Goal: Task Accomplishment & Management: Use online tool/utility

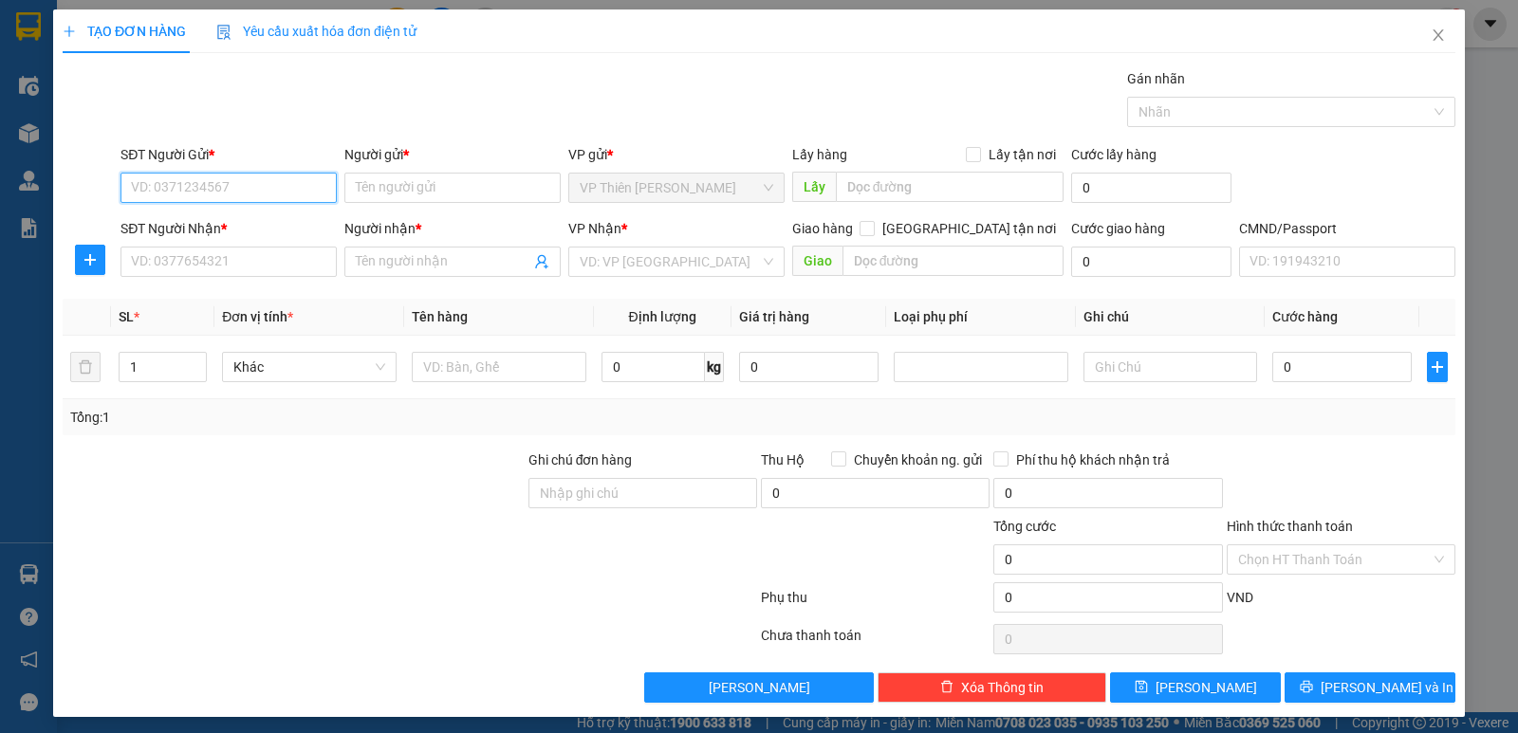
click at [249, 191] on input "SĐT Người Gửi *" at bounding box center [228, 188] width 216 height 30
paste input "0868210789"
type input "0868210789"
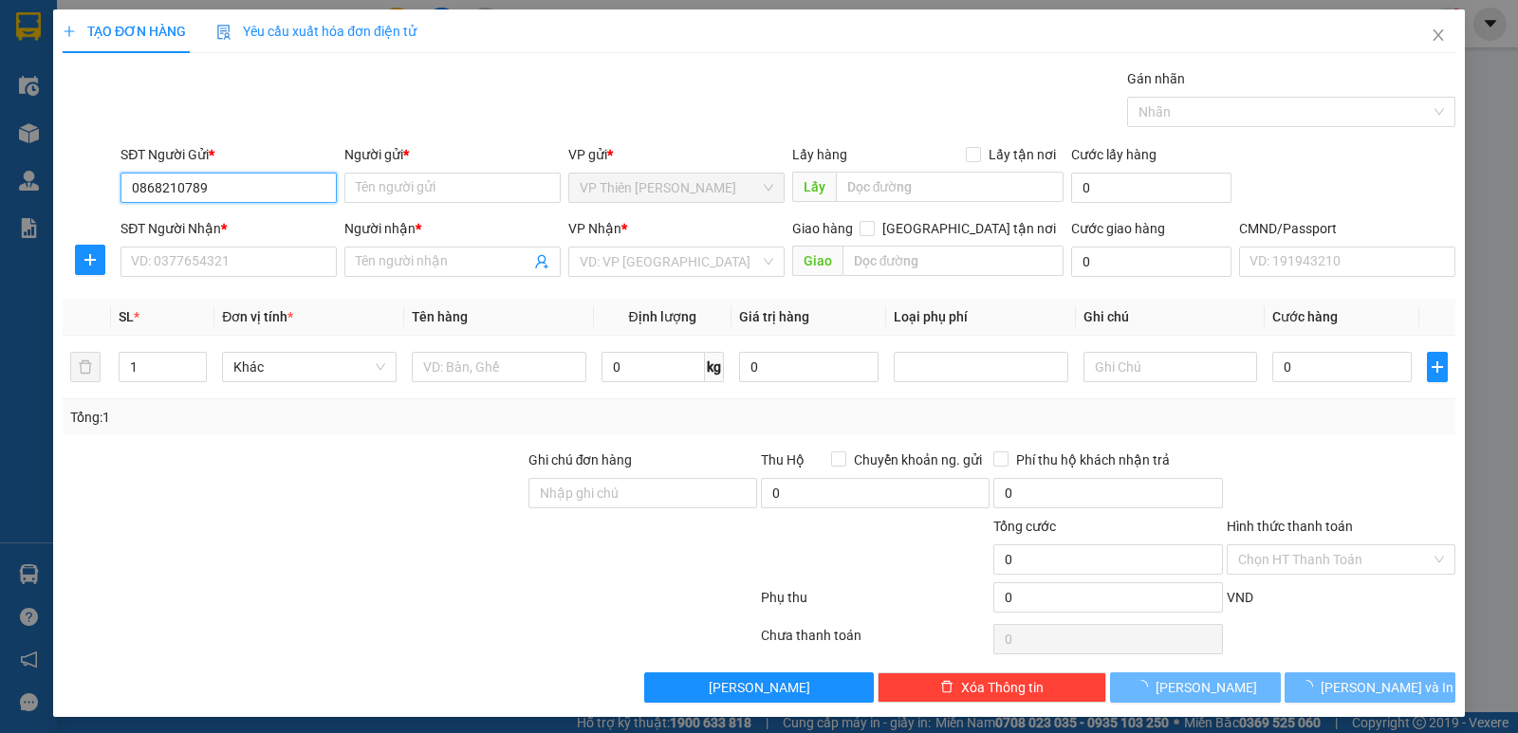
click at [249, 191] on input "0868210789" at bounding box center [228, 188] width 216 height 30
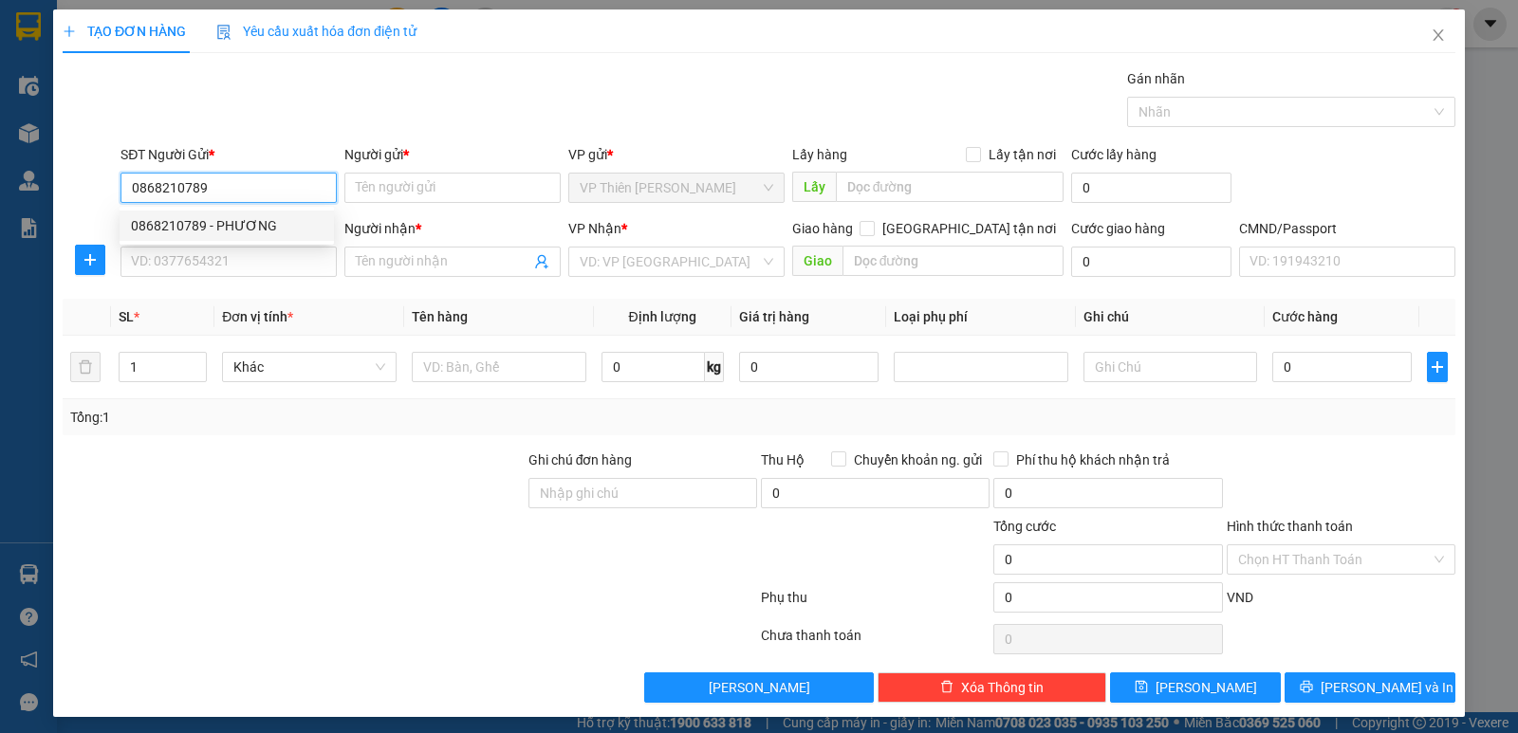
click at [247, 220] on div "0868210789 - PHƯƠNG" at bounding box center [227, 225] width 192 height 21
type input "PHƯƠNG"
type input "0868210789"
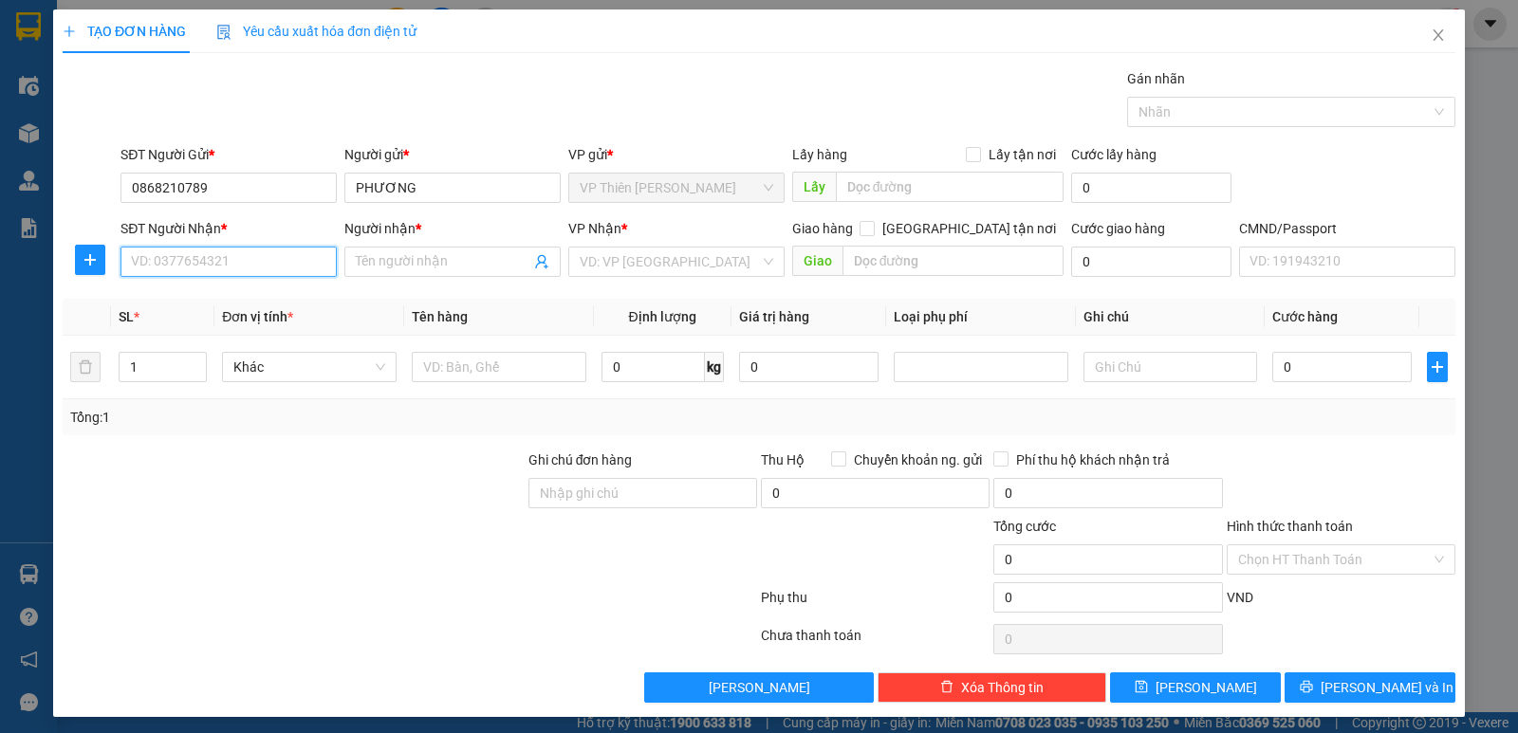
click at [233, 257] on input "SĐT Người Nhận *" at bounding box center [228, 262] width 216 height 30
paste input "0975056188"
type input "0975056188"
click at [233, 257] on input "0975056188" at bounding box center [228, 262] width 216 height 30
click at [225, 302] on div "0975056188 - HỒNG" at bounding box center [227, 299] width 192 height 21
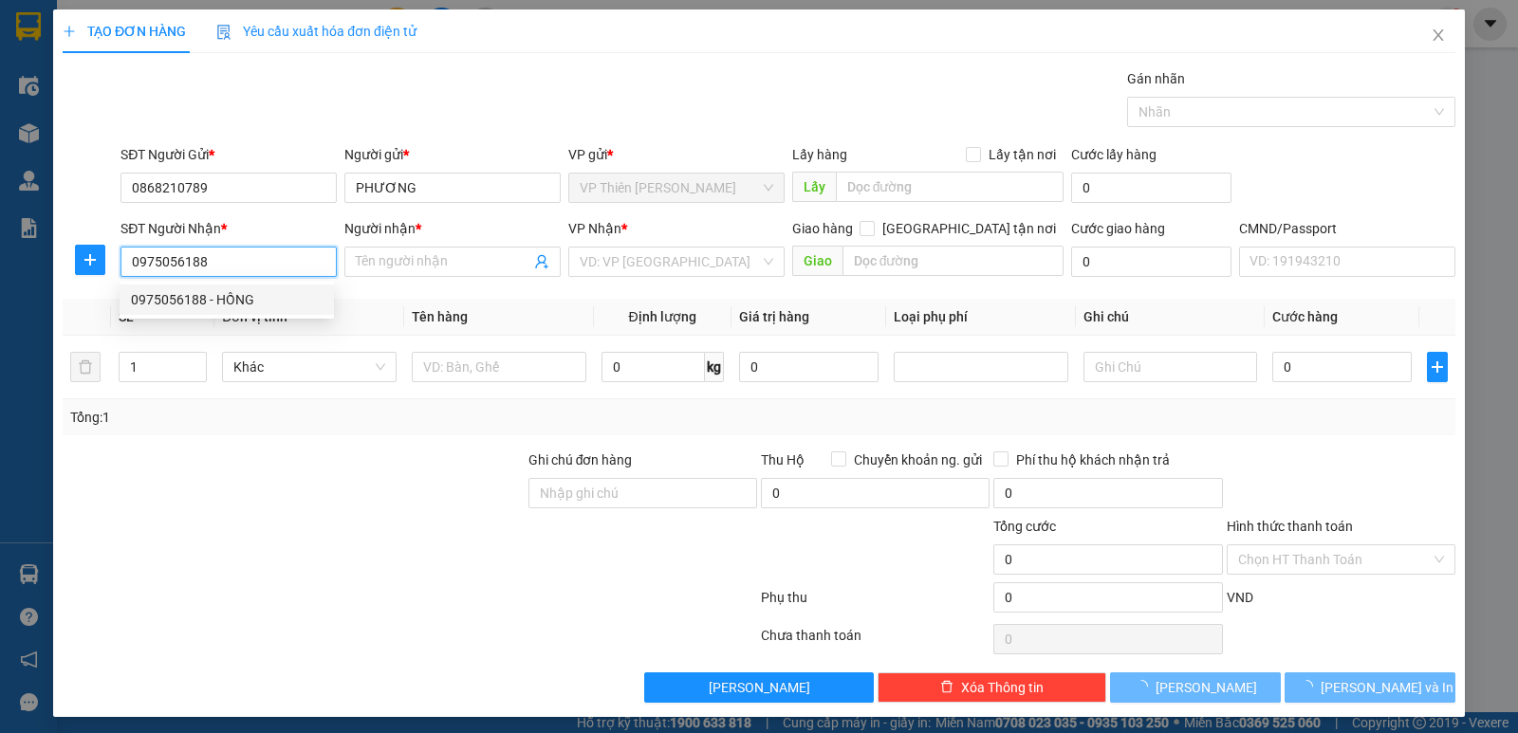
type input "HỒNG"
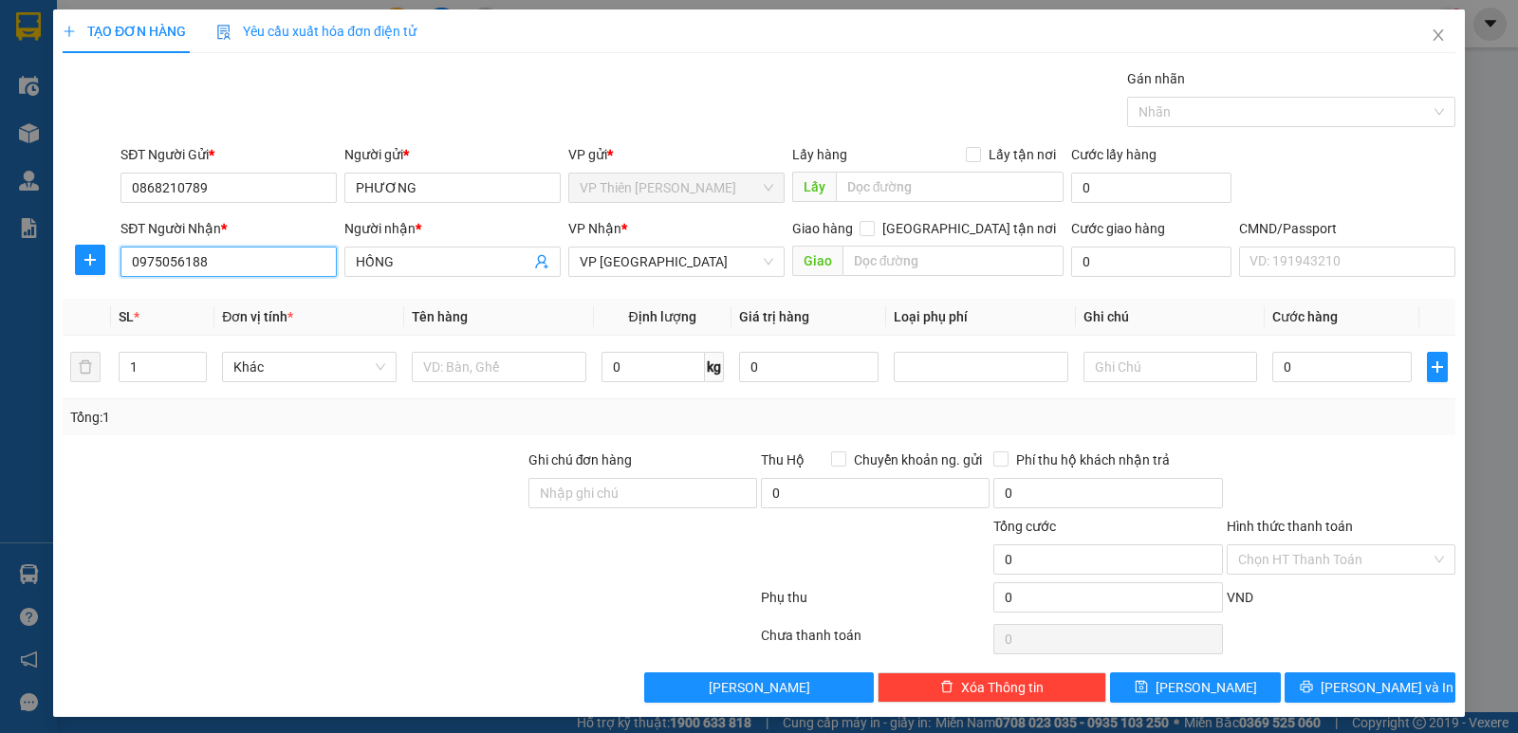
type input "0975056188"
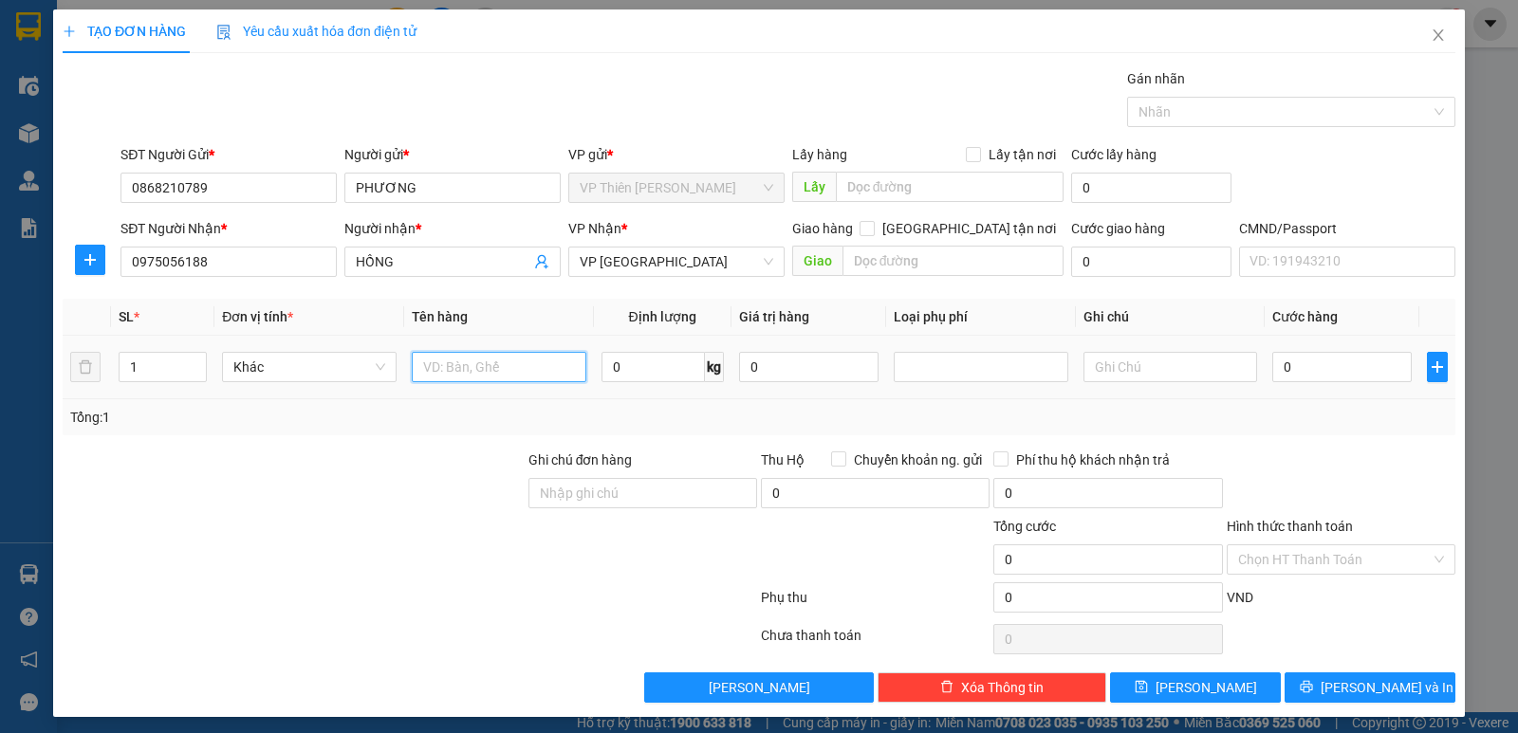
click at [518, 356] on input "text" at bounding box center [499, 367] width 175 height 30
type input "bọc ghế trẻ em"
click at [650, 359] on input "0" at bounding box center [652, 367] width 103 height 30
type input "4"
click at [1296, 365] on input "0" at bounding box center [1341, 367] width 139 height 30
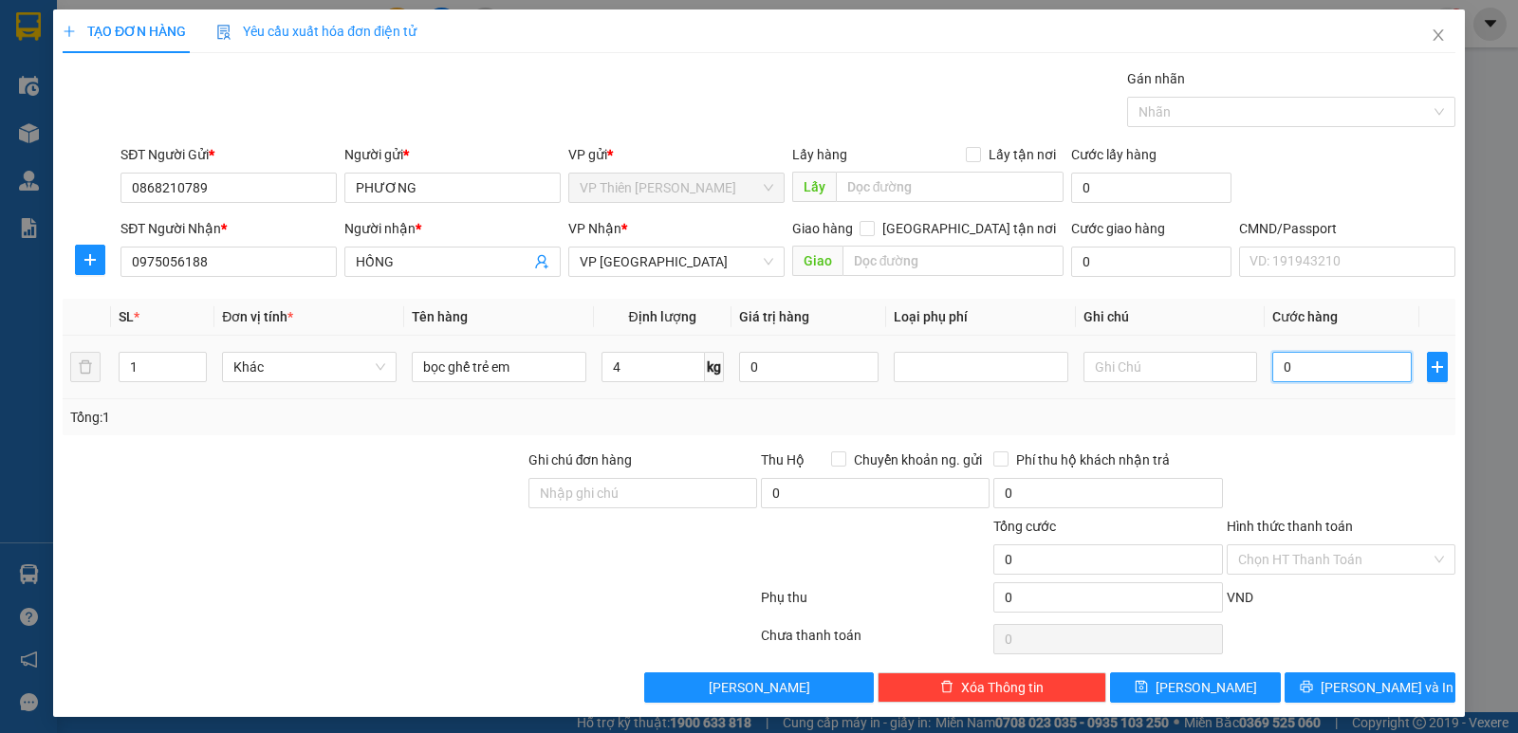
type input "4"
type input "40"
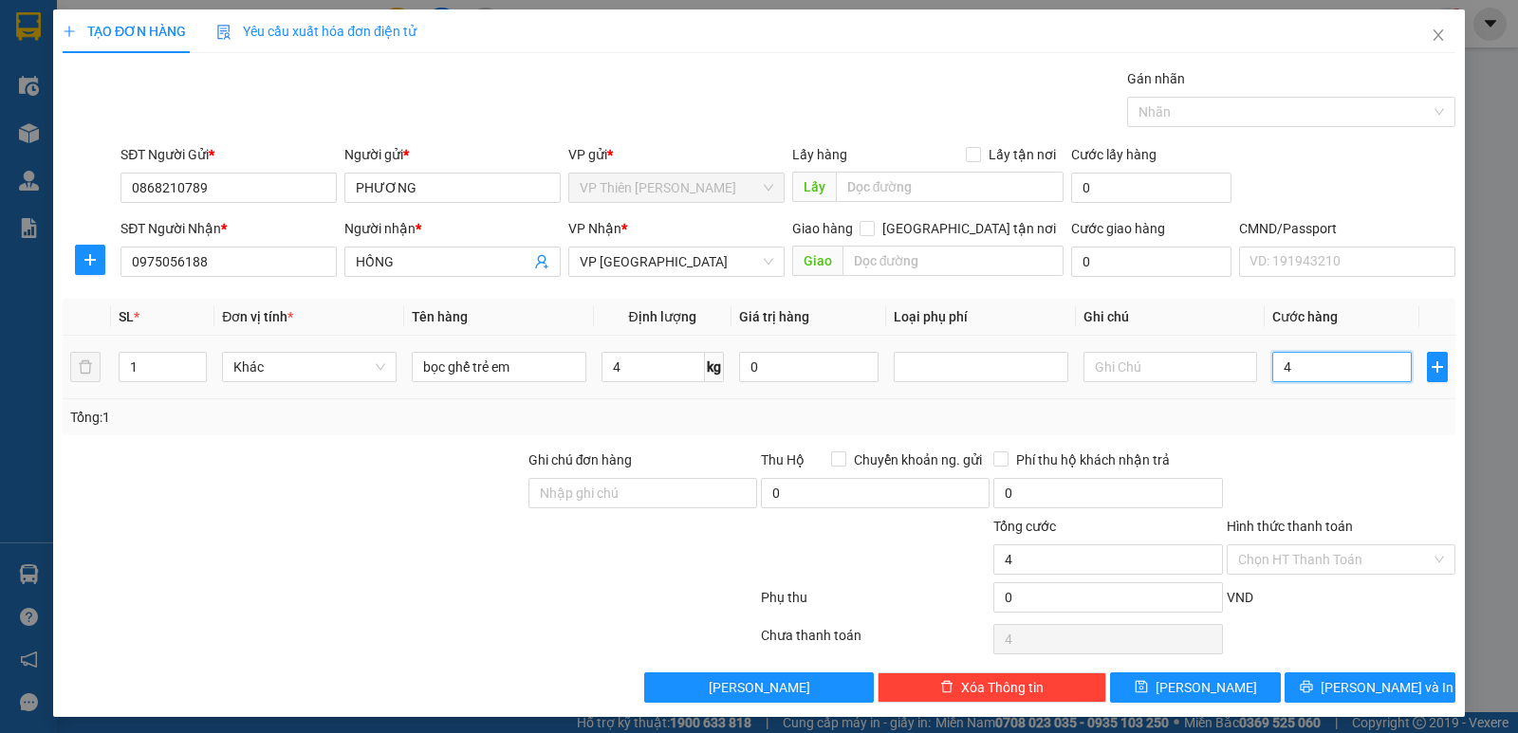
type input "40"
type input "400"
type input "4.000"
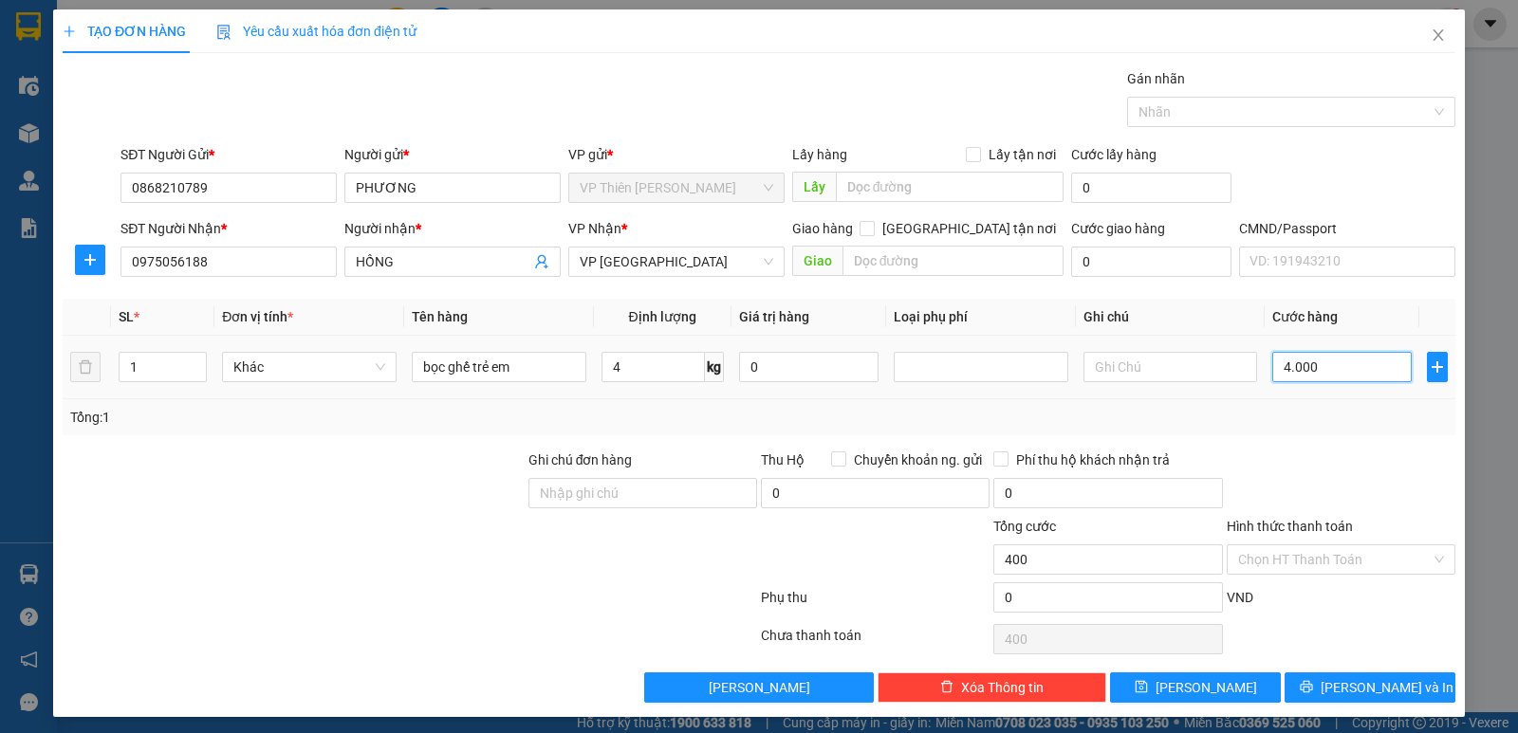
type input "4.000"
type input "40.000"
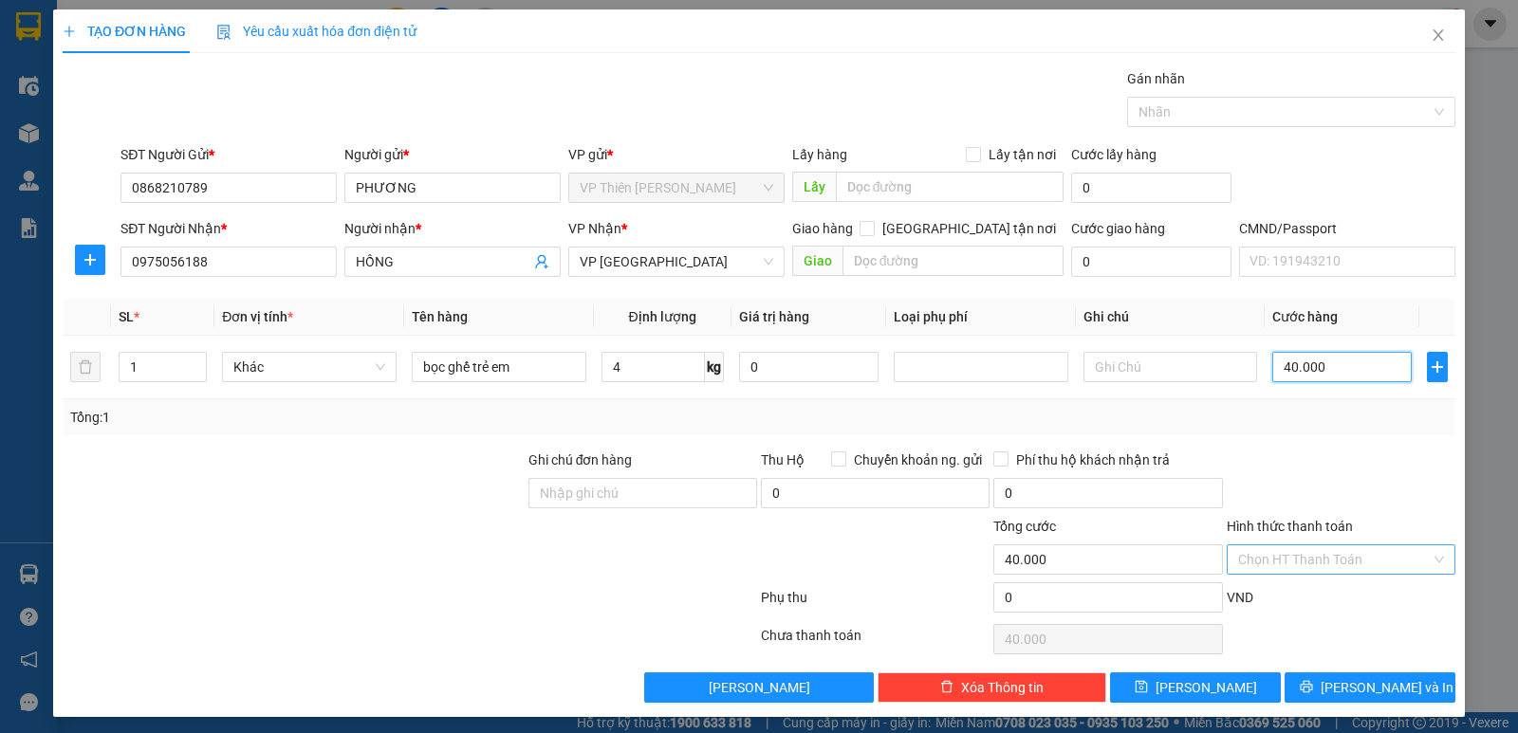
type input "40.000"
click at [1327, 565] on input "Hình thức thanh toán" at bounding box center [1334, 559] width 193 height 28
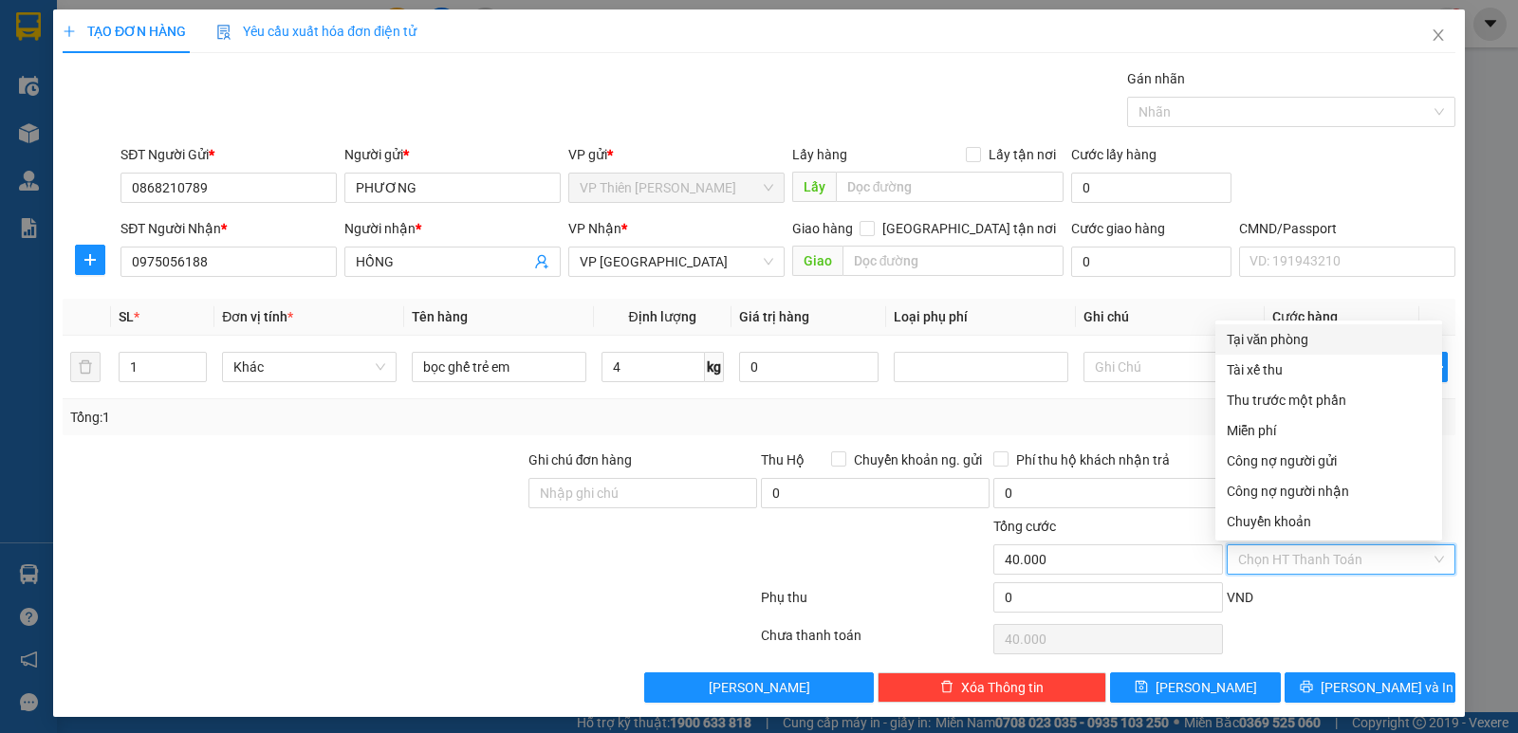
click at [1275, 341] on div "Tại văn phòng" at bounding box center [1329, 339] width 204 height 21
type input "0"
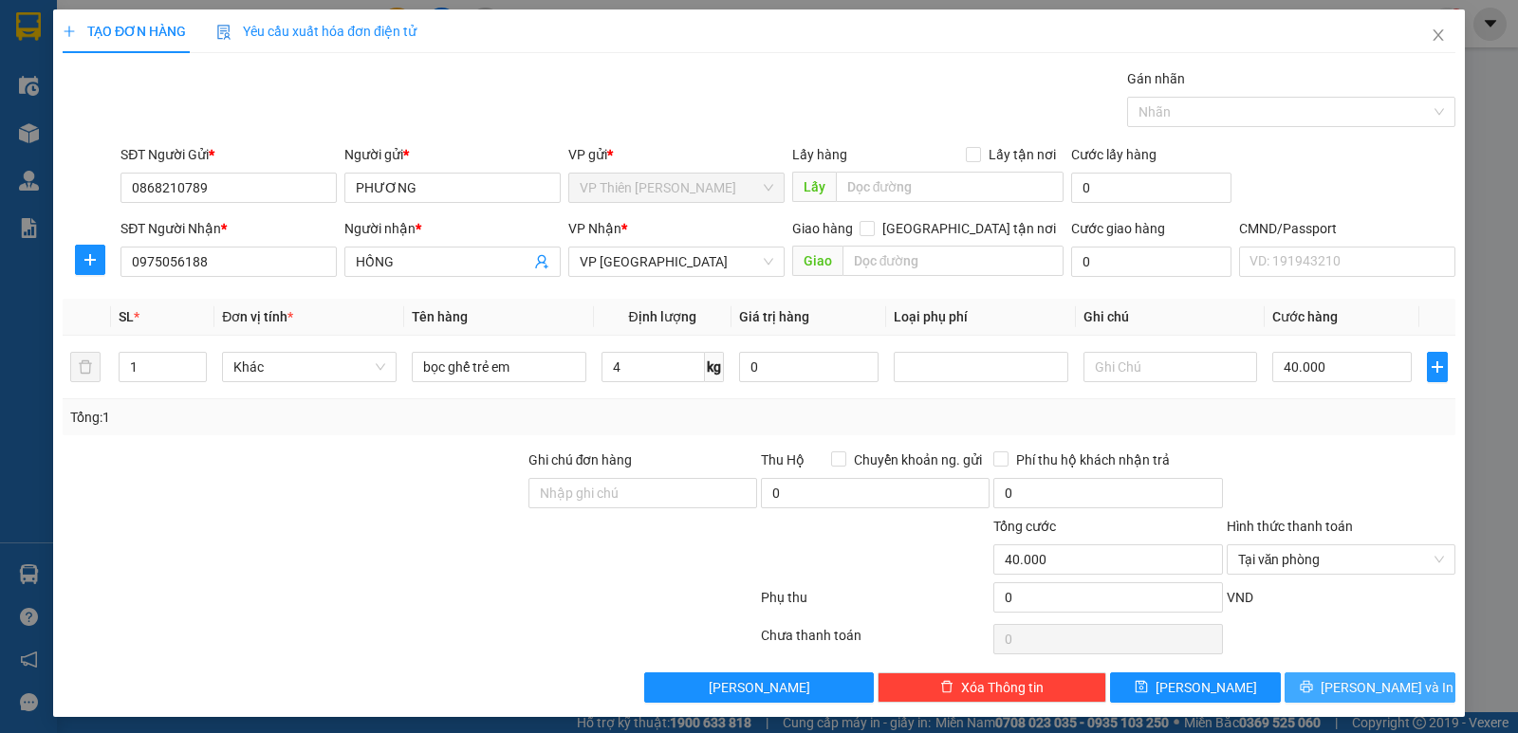
click at [1392, 686] on span "[PERSON_NAME] và In" at bounding box center [1387, 687] width 133 height 21
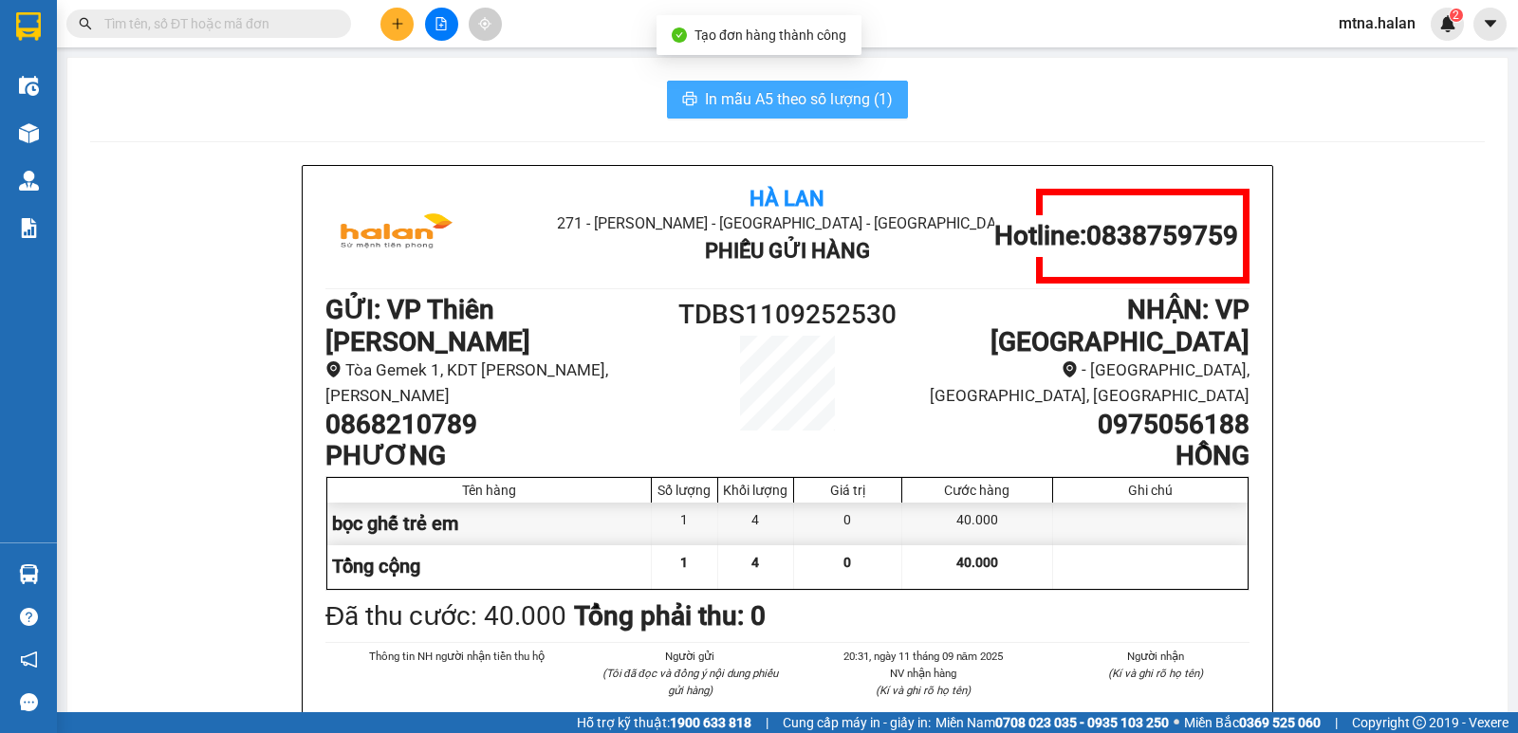
click at [781, 97] on span "In mẫu A5 theo số lượng (1)" at bounding box center [799, 99] width 188 height 24
click at [804, 103] on span "In mẫu A5 theo số lượng (1)" at bounding box center [799, 99] width 188 height 24
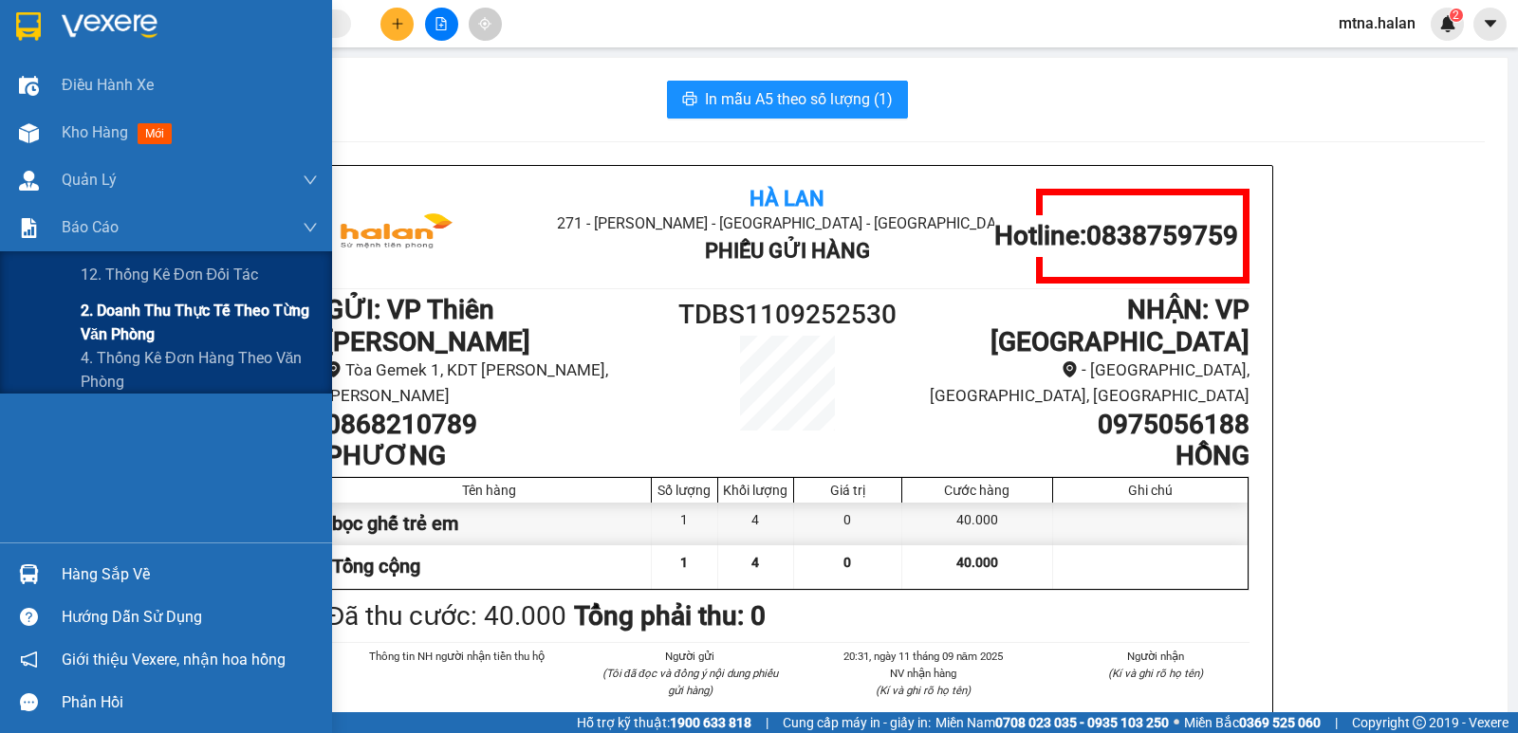
click at [133, 322] on span "2. Doanh thu thực tế theo từng văn phòng" at bounding box center [199, 322] width 237 height 47
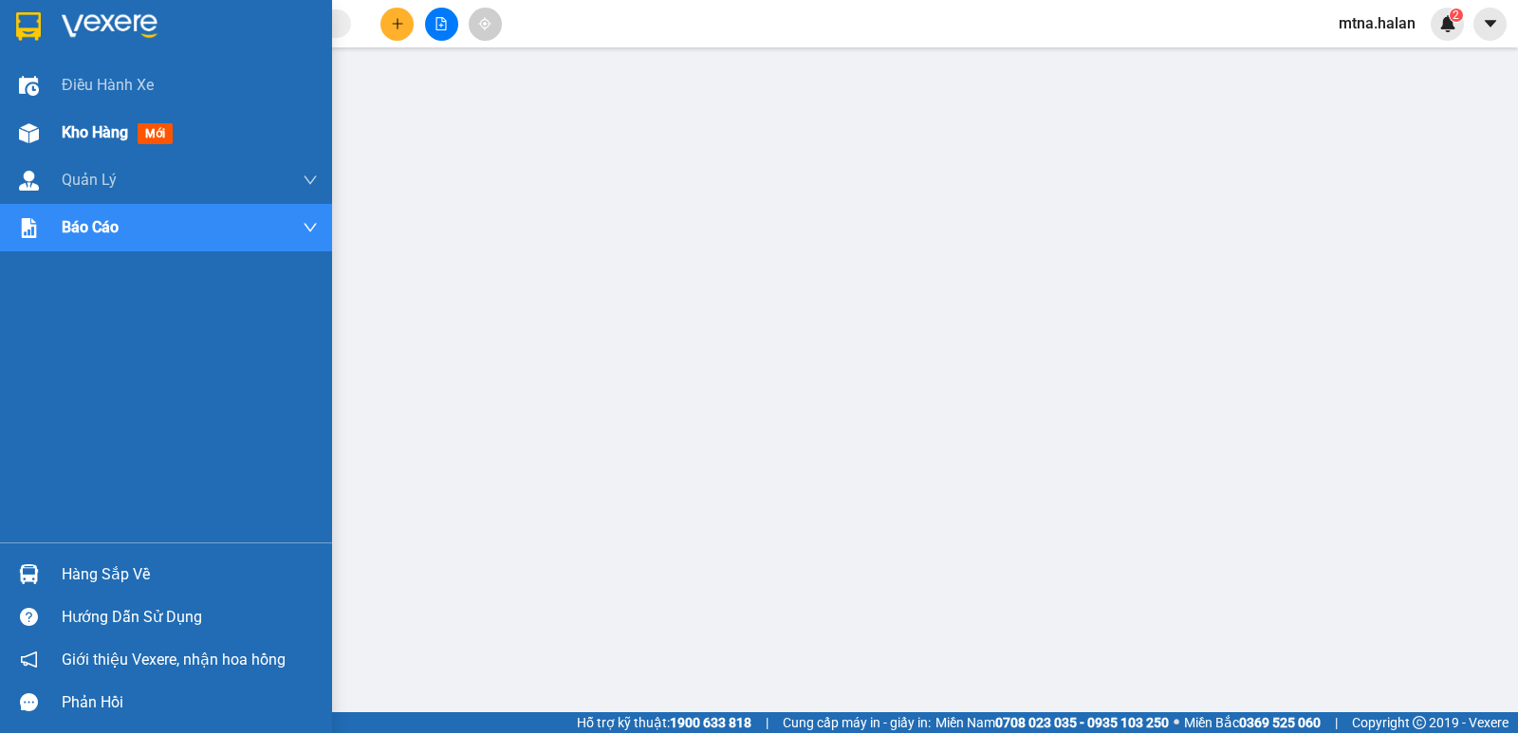
click at [30, 132] on img at bounding box center [29, 133] width 20 height 20
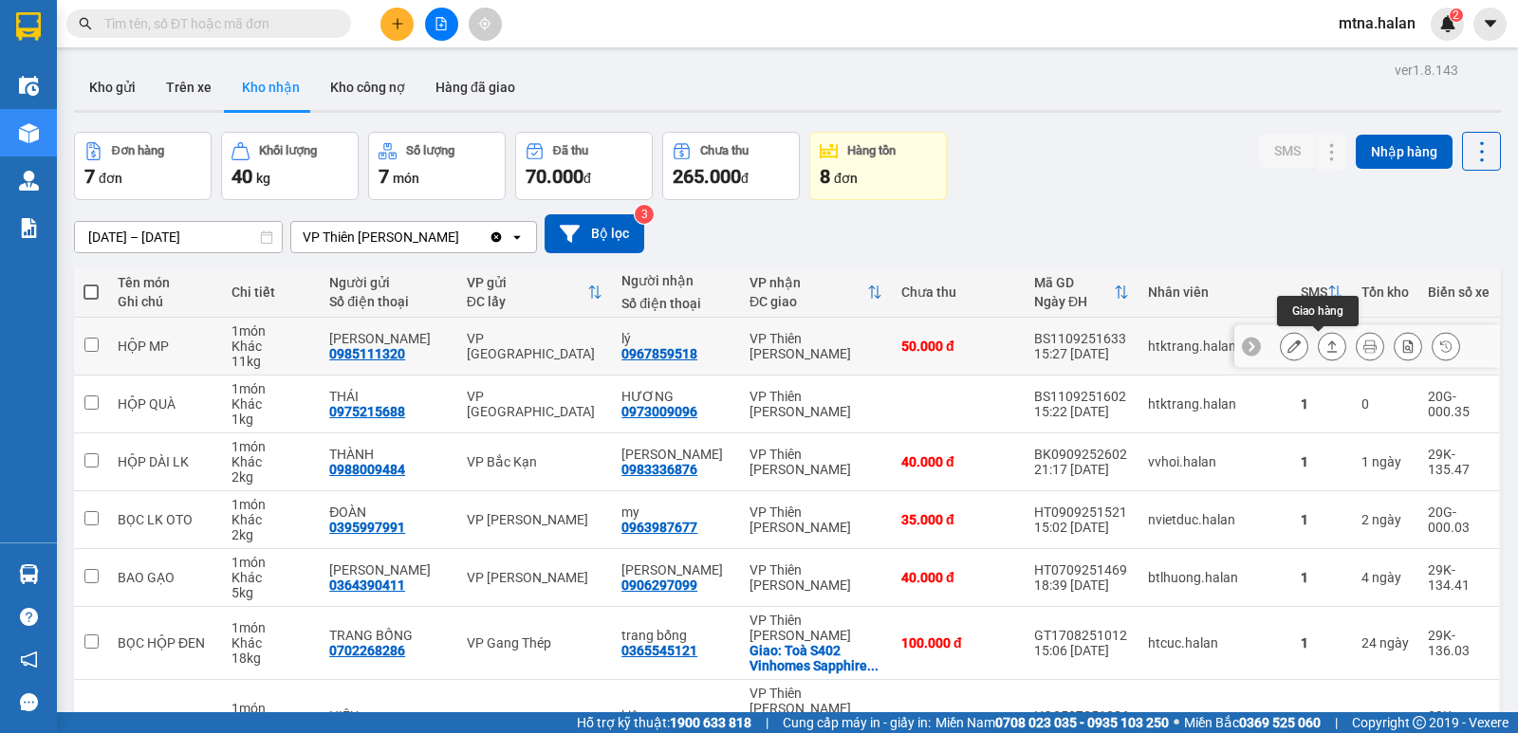
click at [1325, 349] on icon at bounding box center [1331, 346] width 13 height 13
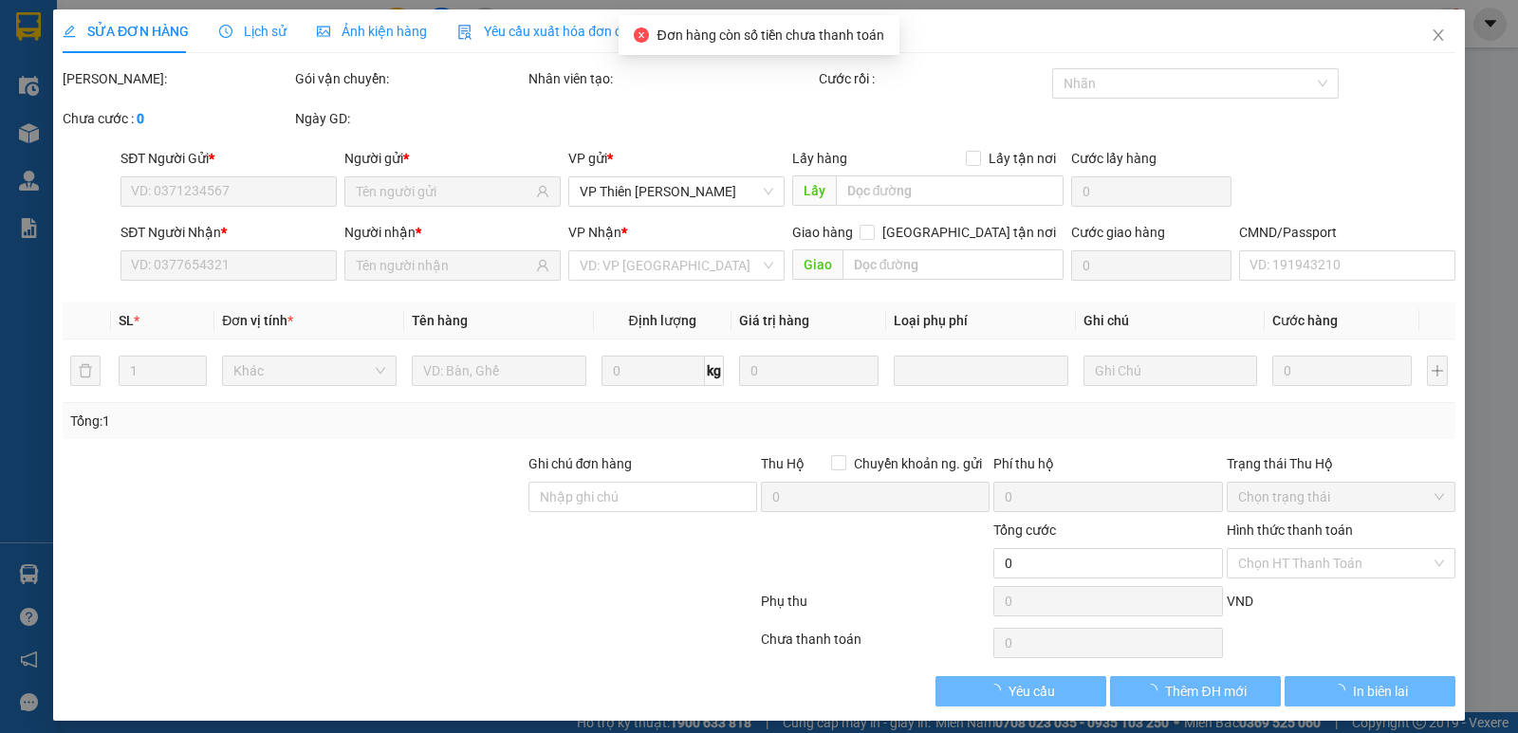
type input "0985111320"
type input "[PERSON_NAME]"
type input "0967859518"
type input "lý"
type input "50.000"
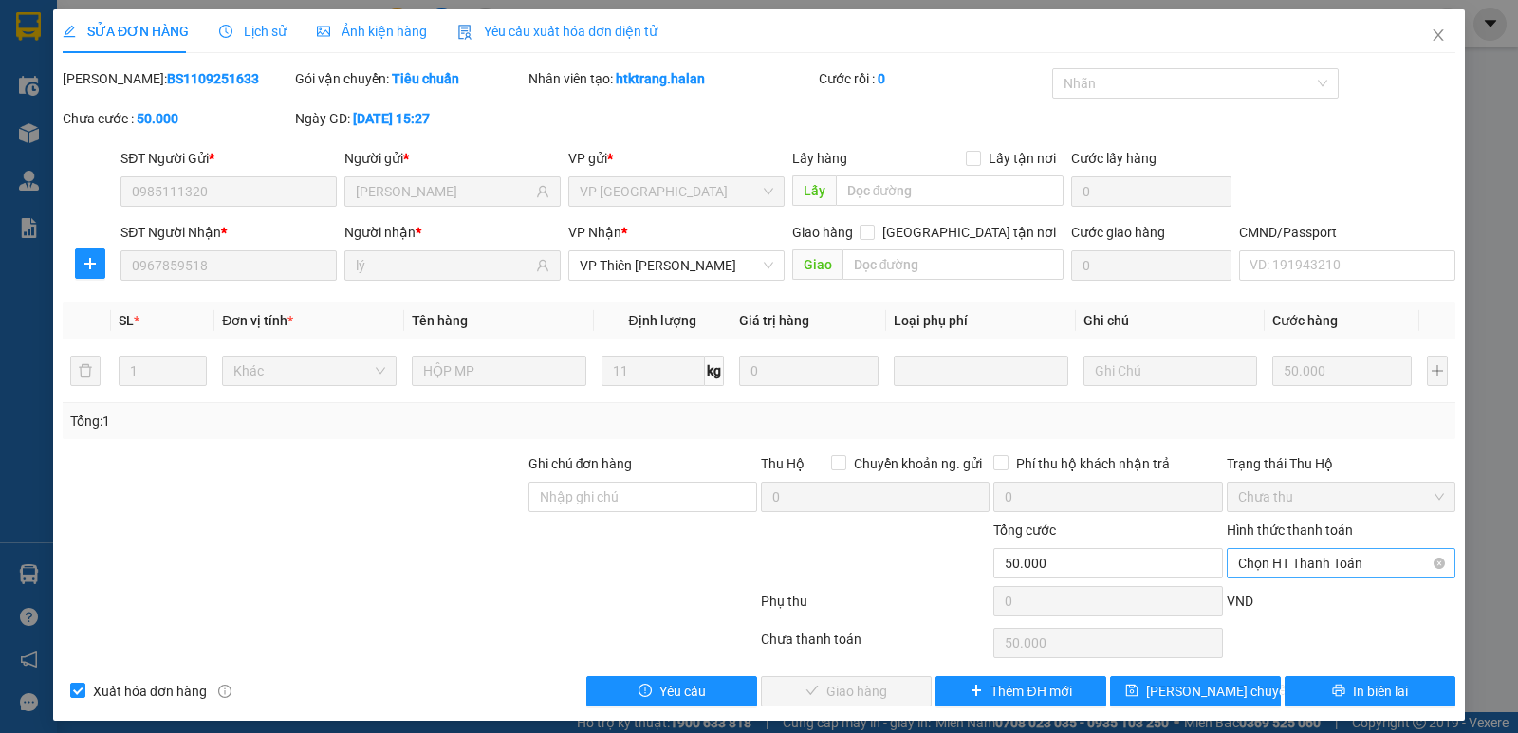
click at [1250, 562] on span "Chọn HT Thanh Toán" at bounding box center [1341, 563] width 206 height 28
click at [1249, 399] on div "Tại văn phòng" at bounding box center [1329, 404] width 204 height 21
type input "0"
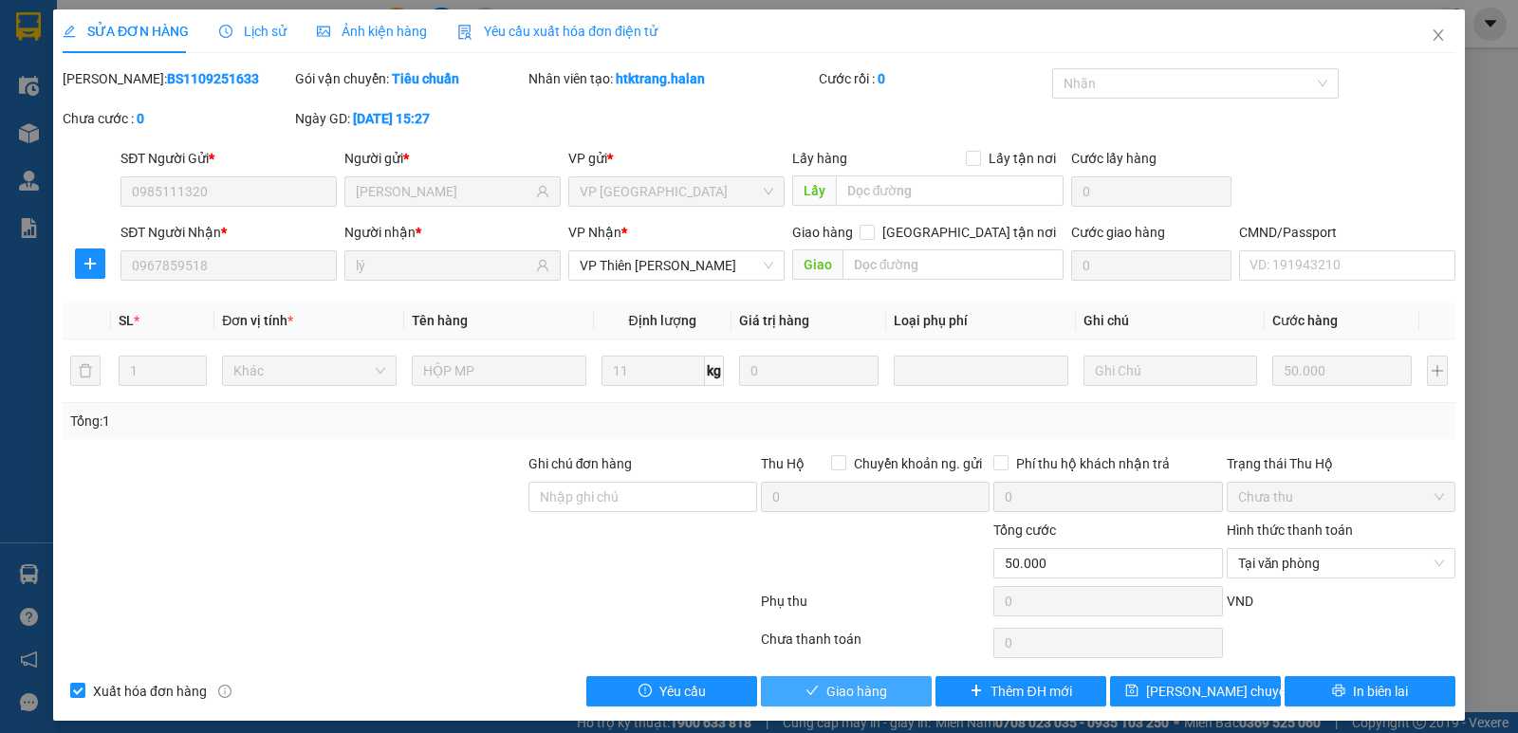
click at [834, 686] on span "Giao hàng" at bounding box center [856, 691] width 61 height 21
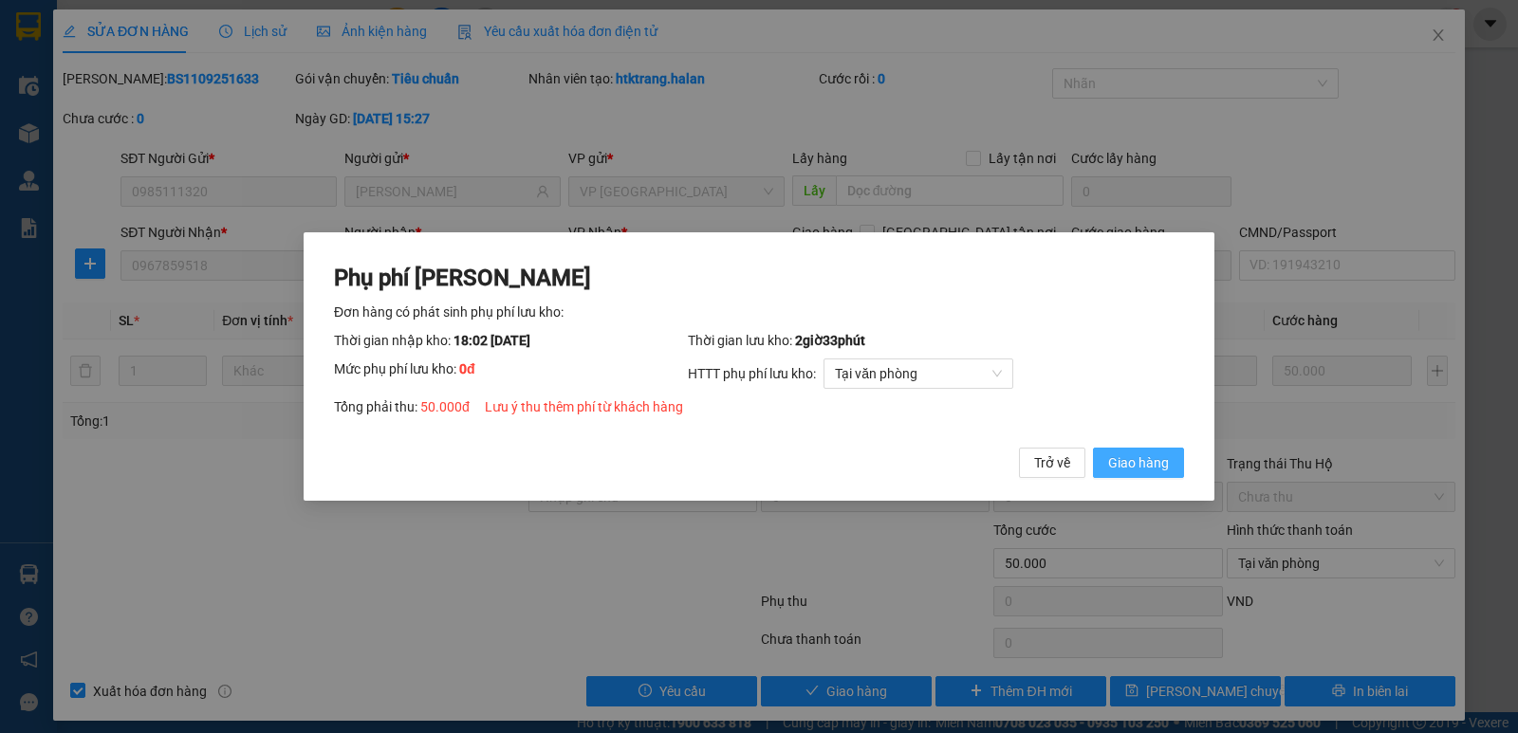
click at [1138, 458] on span "Giao hàng" at bounding box center [1138, 463] width 61 height 21
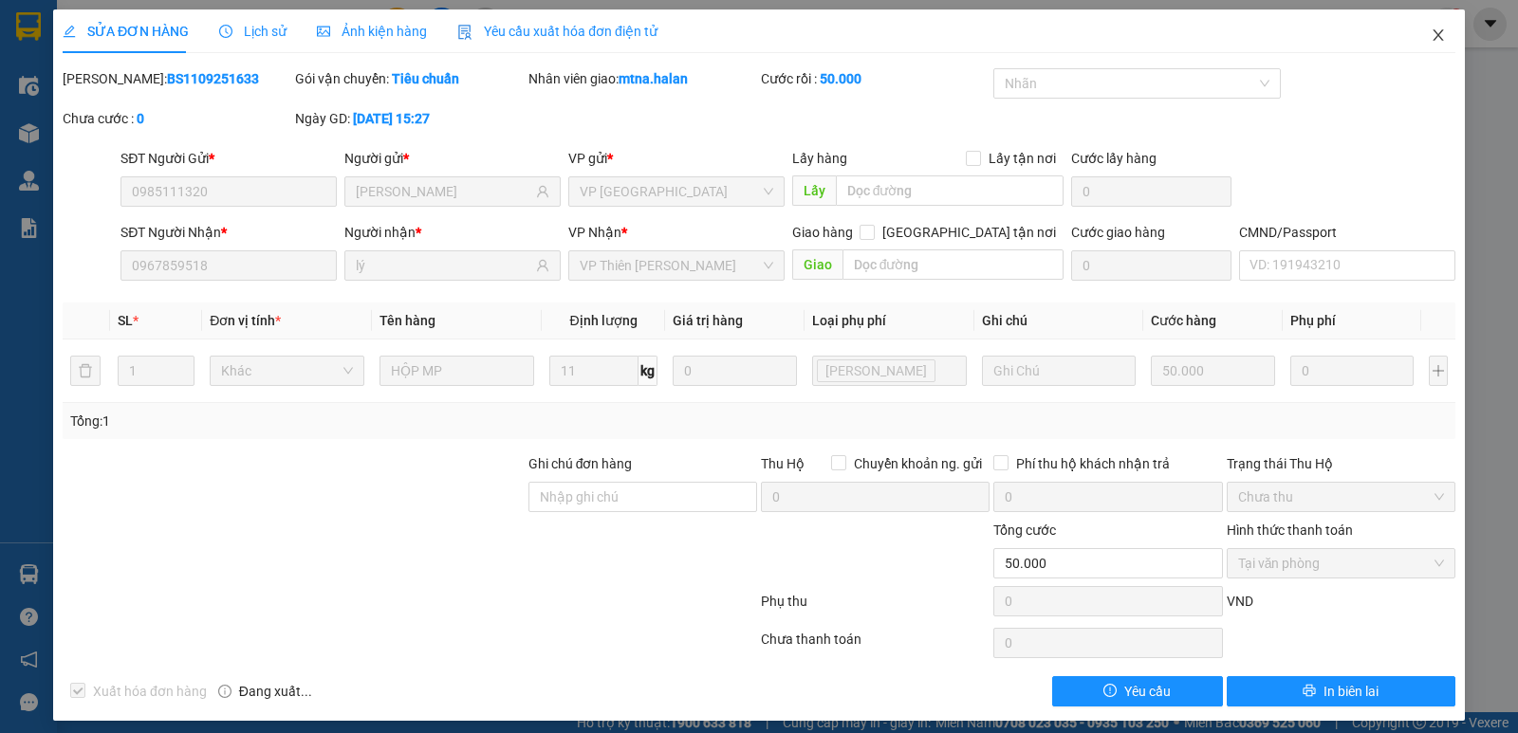
click at [1431, 32] on icon "close" at bounding box center [1438, 35] width 15 height 15
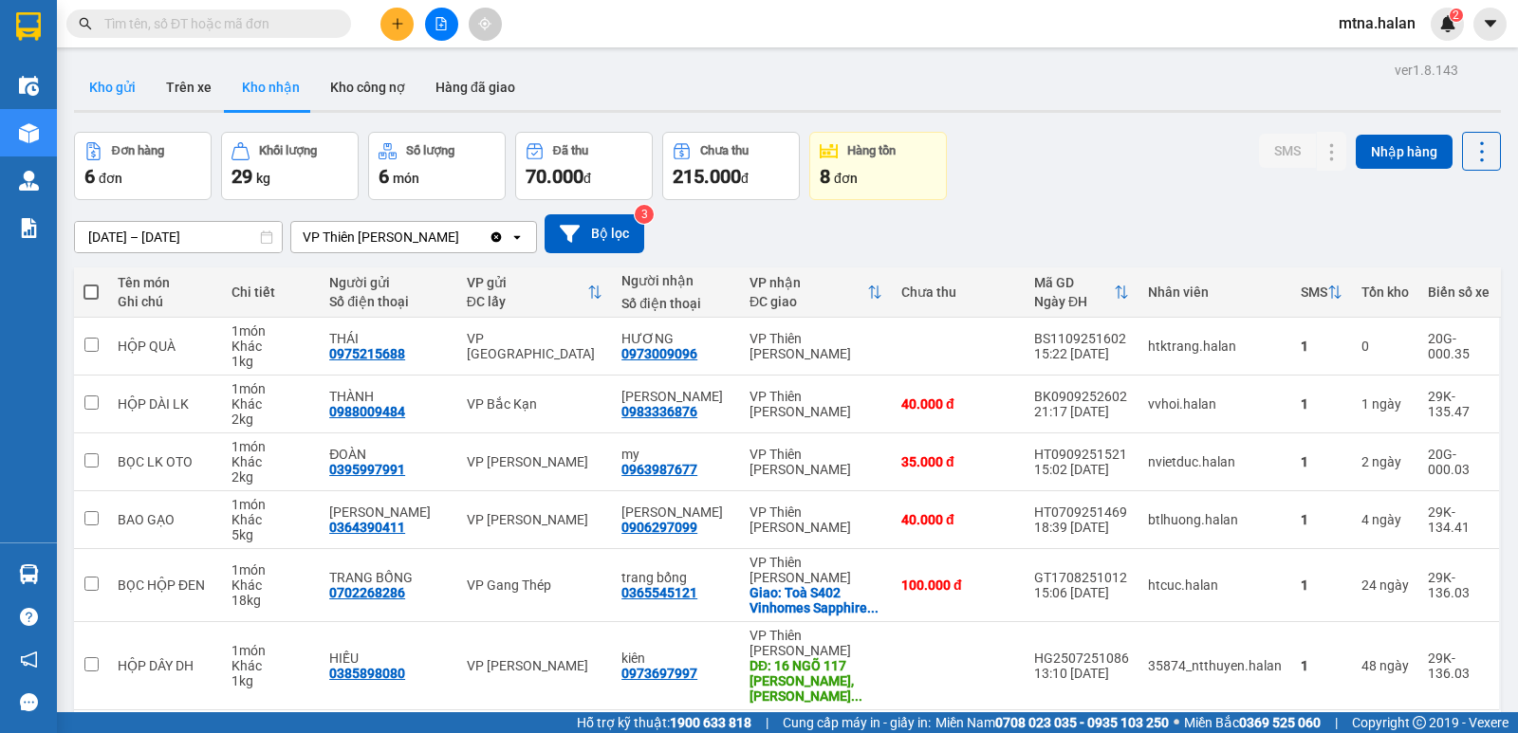
click at [103, 87] on button "Kho gửi" at bounding box center [112, 88] width 77 height 46
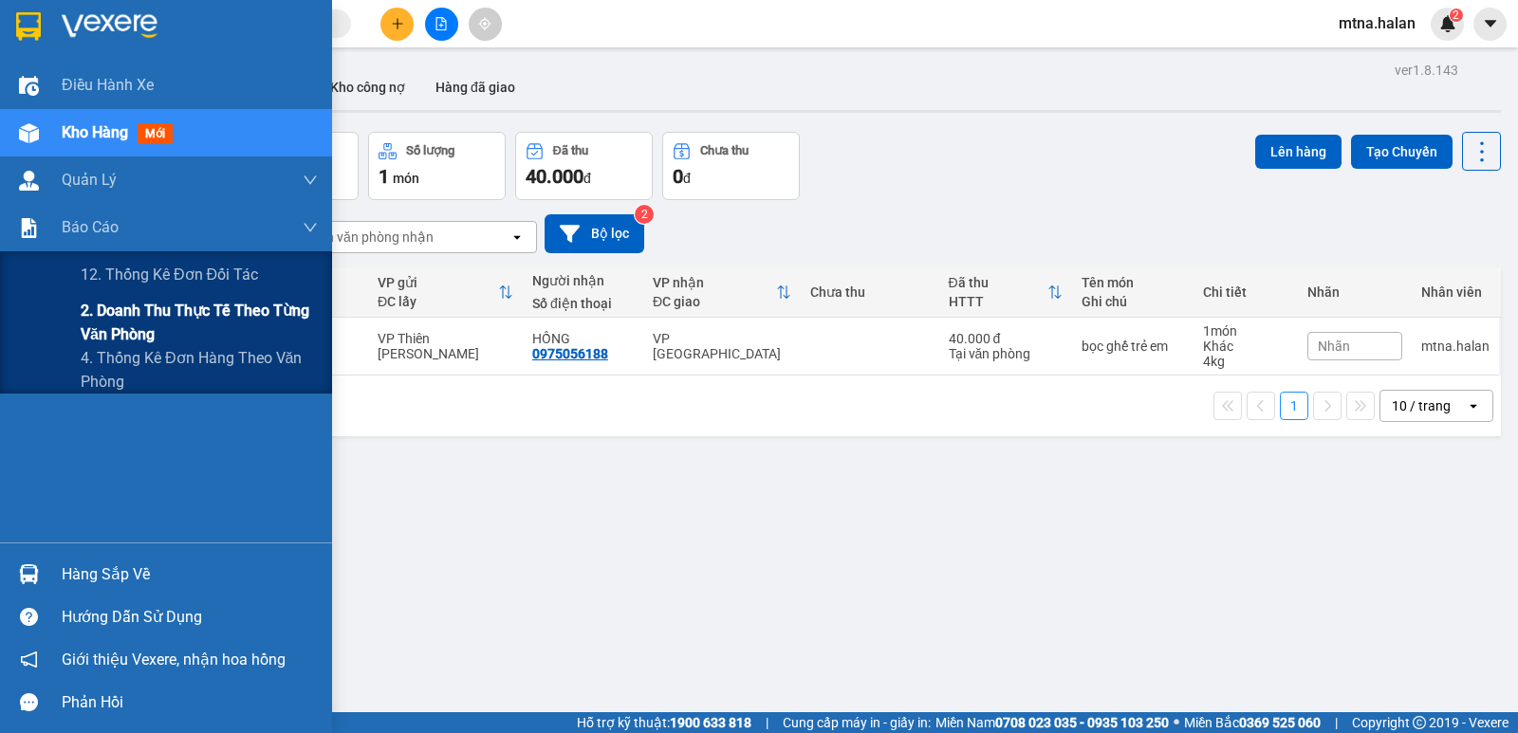
click at [120, 311] on span "2. Doanh thu thực tế theo từng văn phòng" at bounding box center [199, 322] width 237 height 47
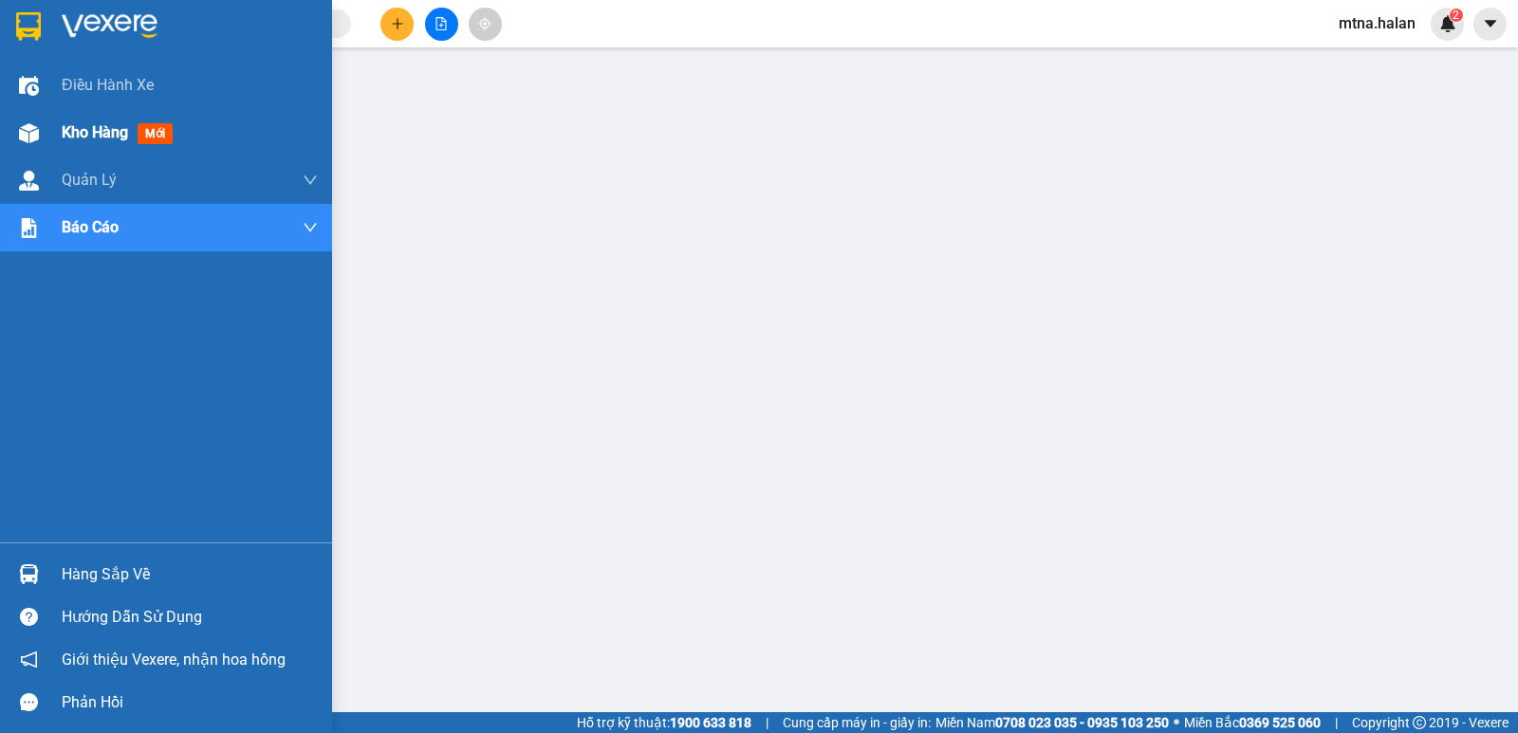
click at [33, 130] on img at bounding box center [29, 133] width 20 height 20
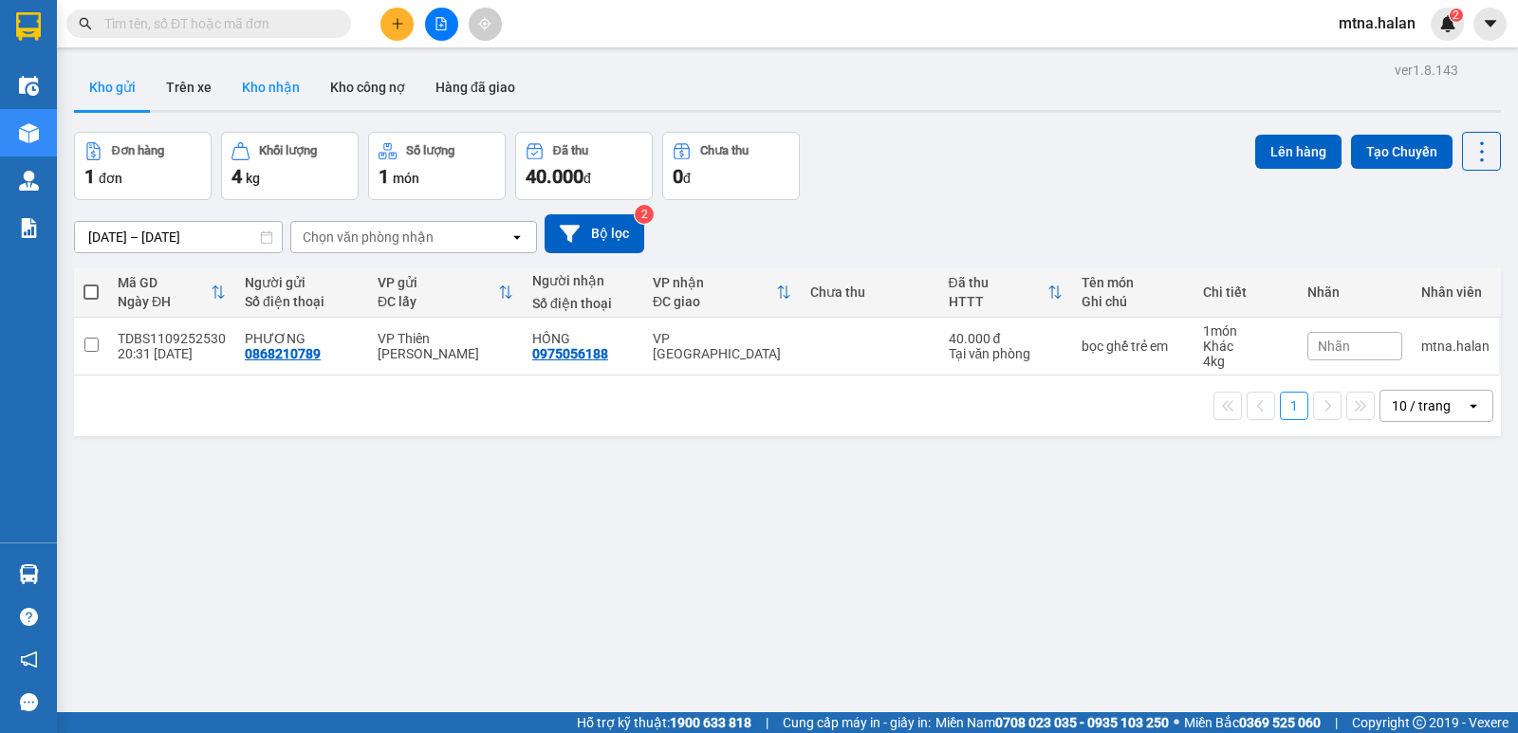
click at [264, 92] on button "Kho nhận" at bounding box center [271, 88] width 88 height 46
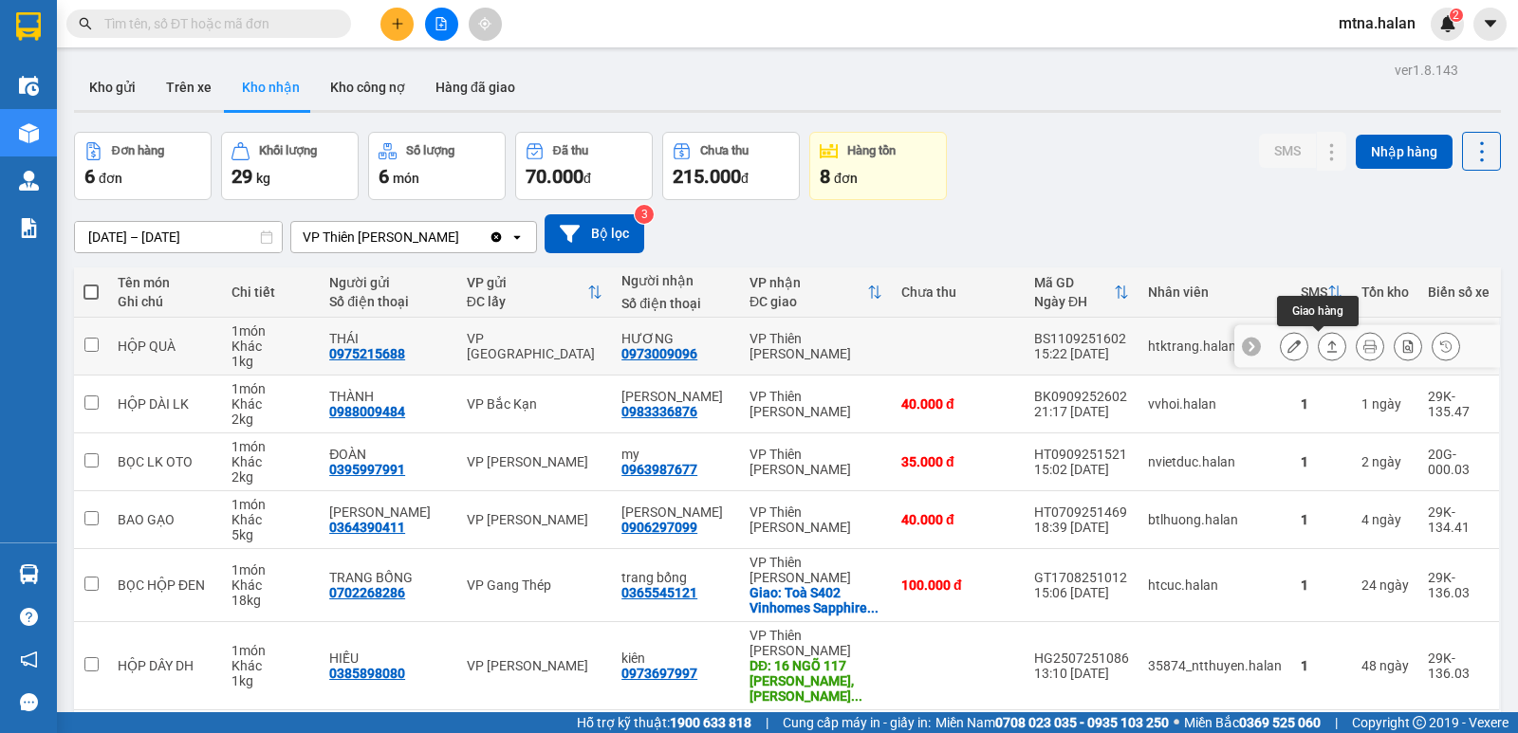
click at [1325, 351] on icon at bounding box center [1331, 346] width 13 height 13
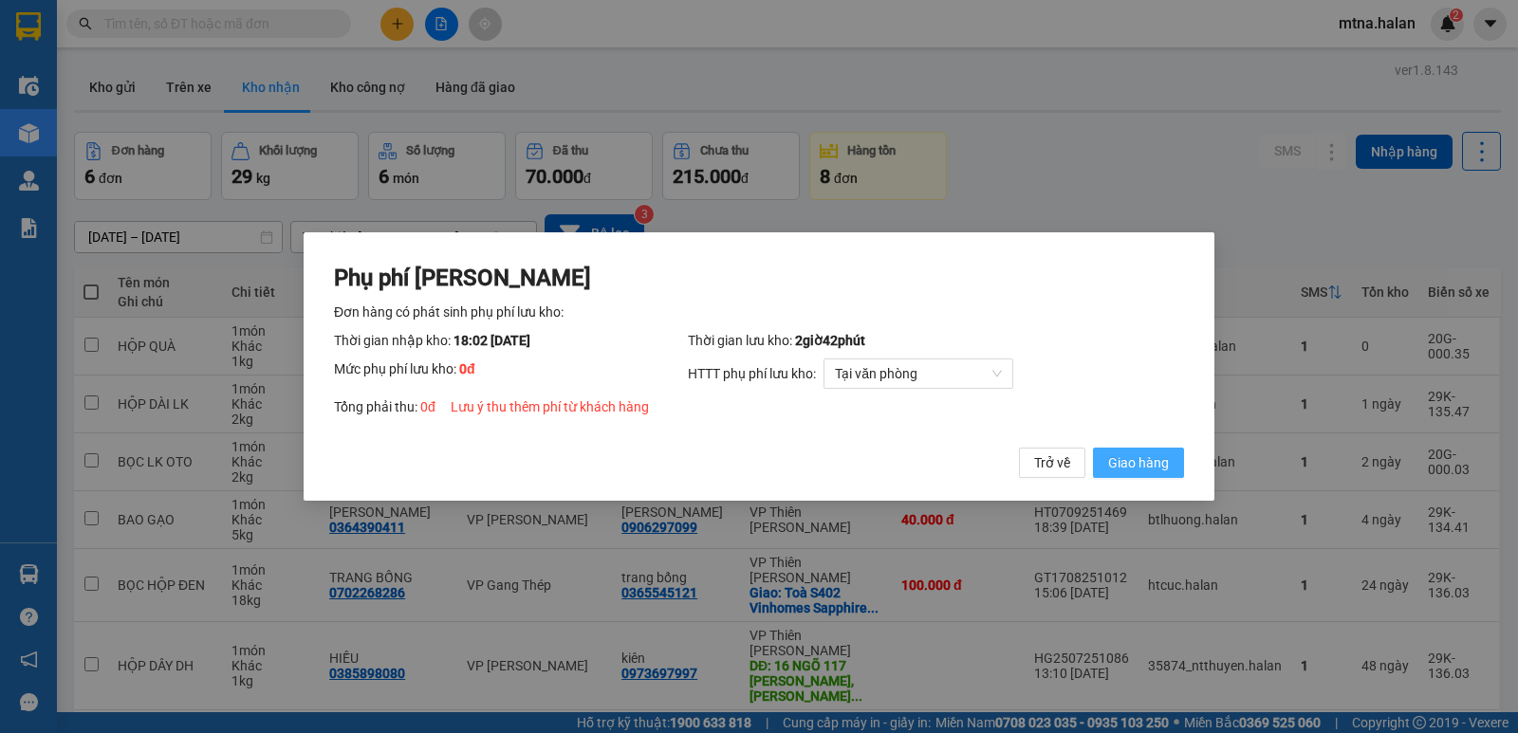
click at [1139, 462] on span "Giao hàng" at bounding box center [1138, 463] width 61 height 21
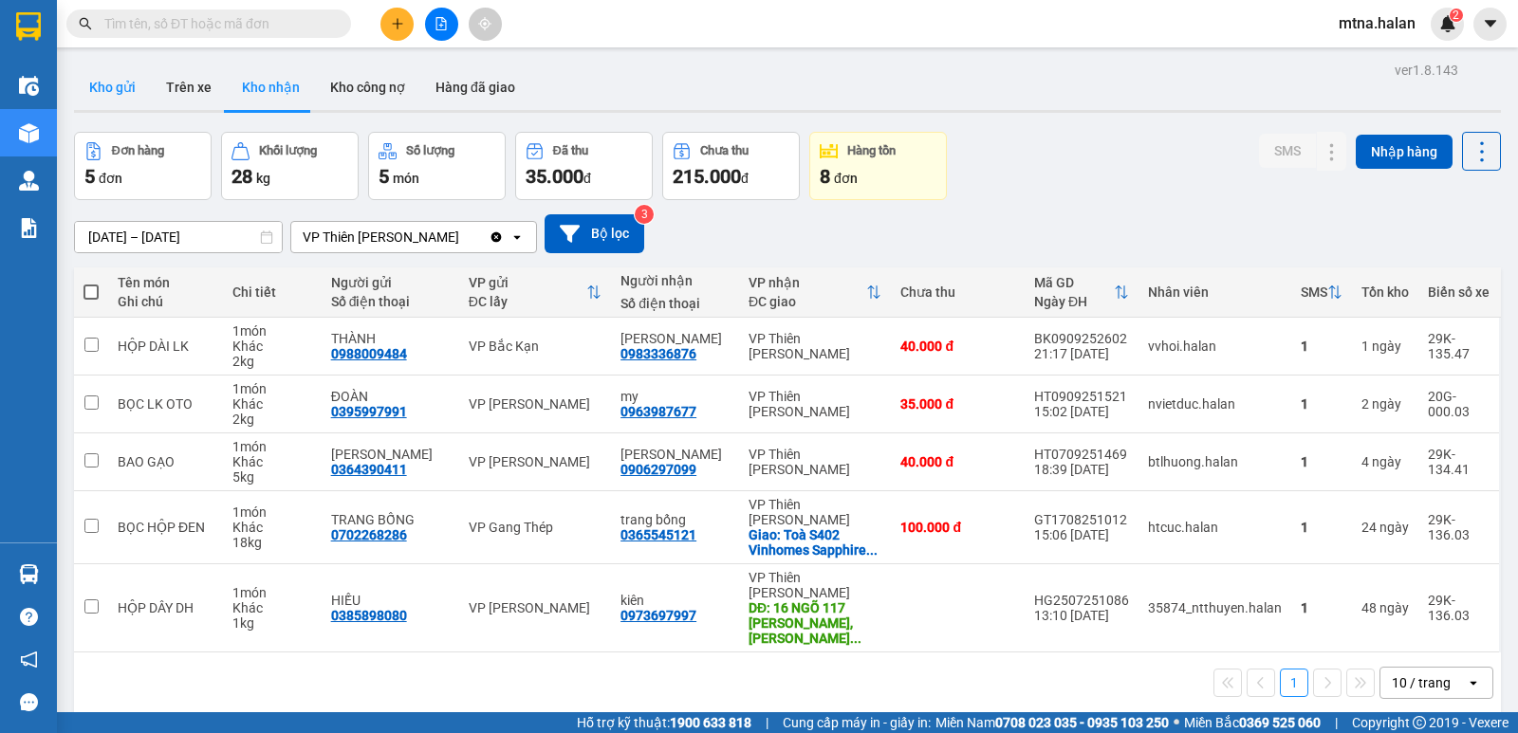
click at [98, 89] on button "Kho gửi" at bounding box center [112, 88] width 77 height 46
